Goal: Register for event/course

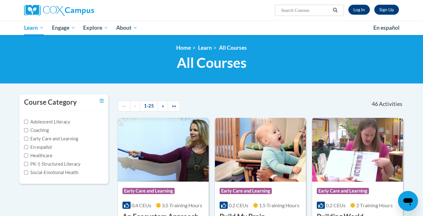
click at [307, 12] on input "Search..." at bounding box center [306, 10] width 50 height 7
click at [392, 29] on span "En español" at bounding box center [386, 27] width 26 height 7
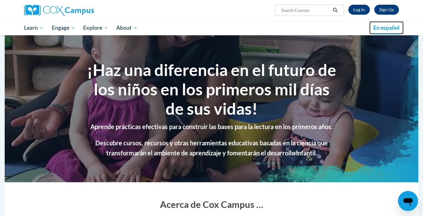
click at [385, 27] on span "En español" at bounding box center [386, 27] width 26 height 7
click at [169, 27] on ul "My Learning My Learning My Course Progress Certificates My Action Plans Group D…" at bounding box center [194, 28] width 349 height 14
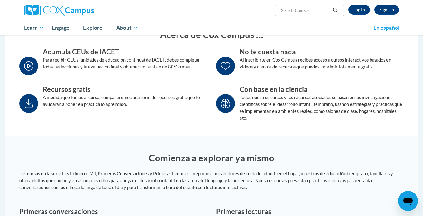
scroll to position [170, 0]
click at [388, 28] on span "En español" at bounding box center [386, 27] width 26 height 7
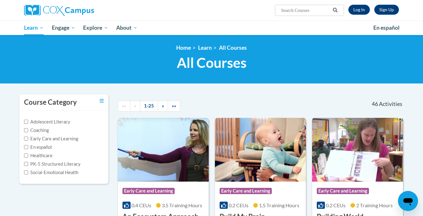
click at [248, 76] on div "<en>Home</en><fr>Accueil</fr><de>Zuhause</de><it>Casa</it><es>Casa</es><pt>Casa…" at bounding box center [211, 59] width 423 height 49
click at [306, 7] on input "Search..." at bounding box center [306, 10] width 50 height 7
type input "reading flency"
click at [306, 15] on span "Search Search... reading flency" at bounding box center [309, 10] width 69 height 11
click at [306, 12] on input "reading flency" at bounding box center [306, 10] width 50 height 7
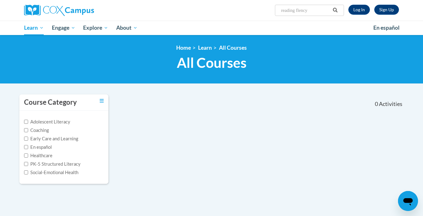
type input "reading fluency"
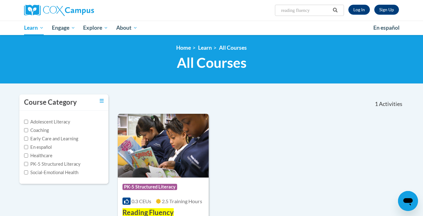
click at [162, 207] on div "Course Category: PK-5 Structured Literacy 0.3 CEUs 2.5 Training Hours COURSE Re…" at bounding box center [163, 197] width 91 height 40
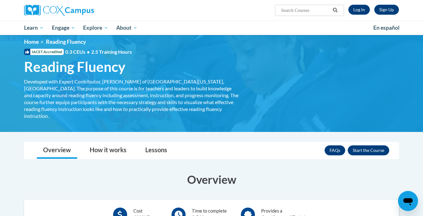
scroll to position [4, 0]
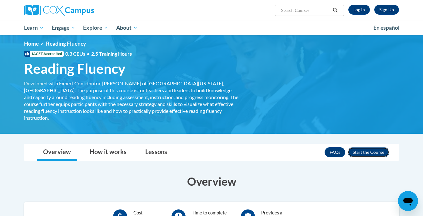
click at [371, 148] on button "Enroll" at bounding box center [369, 152] width 42 height 10
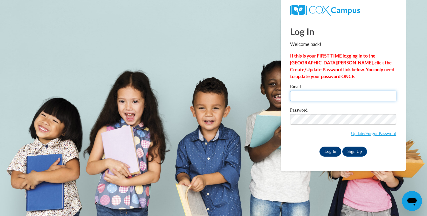
type input "mdaugherty60@ivytech.edu"
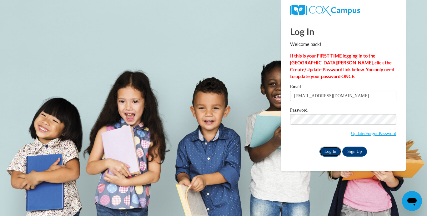
click at [332, 154] on input "Log In" at bounding box center [330, 152] width 22 height 10
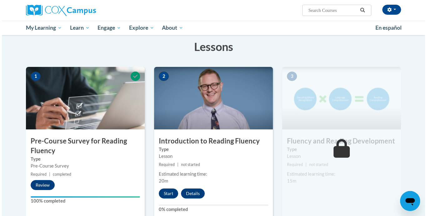
scroll to position [97, 0]
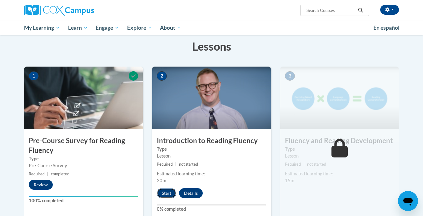
click at [165, 195] on button "Start" at bounding box center [166, 193] width 19 height 10
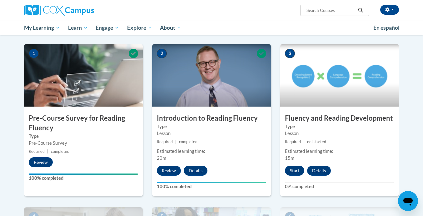
scroll to position [119, 0]
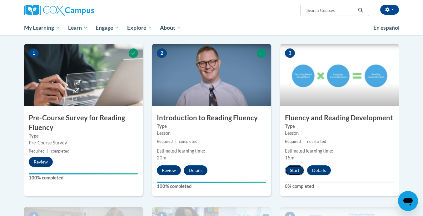
click at [290, 172] on button "Start" at bounding box center [294, 170] width 19 height 10
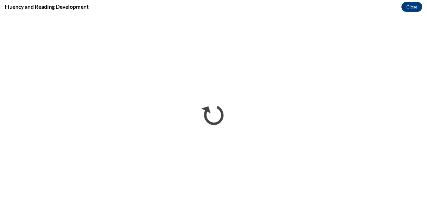
scroll to position [0, 0]
